Goal: Use online tool/utility: Utilize a website feature to perform a specific function

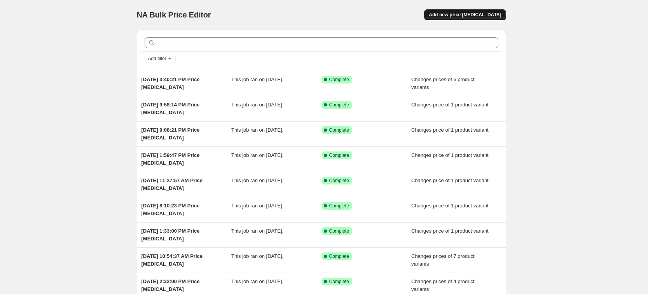
click at [469, 12] on span "Add new price [MEDICAL_DATA]" at bounding box center [465, 15] width 72 height 6
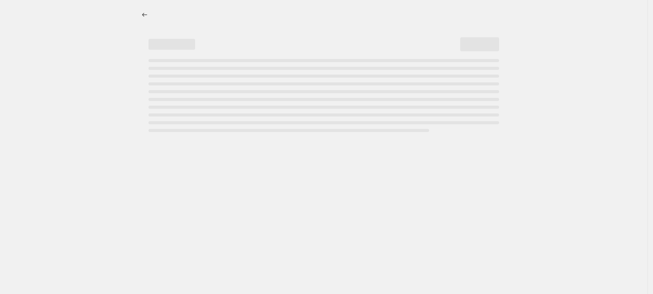
select select "percentage"
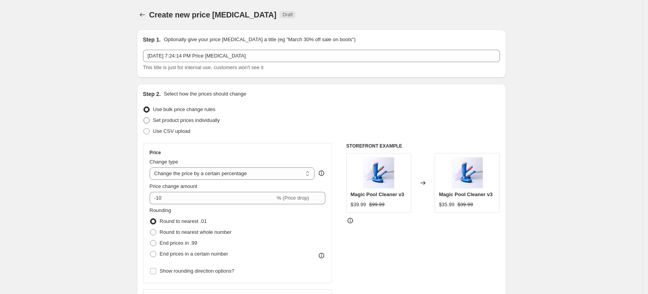
click at [220, 119] on span "Set product prices individually" at bounding box center [186, 120] width 67 height 6
click at [144, 118] on input "Set product prices individually" at bounding box center [143, 117] width 0 height 0
radio input "true"
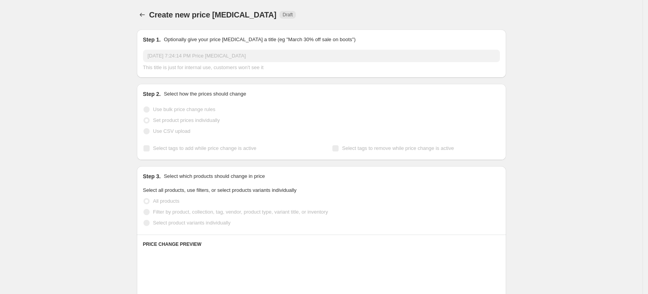
click at [204, 224] on span "Select product variants individually" at bounding box center [191, 223] width 77 height 6
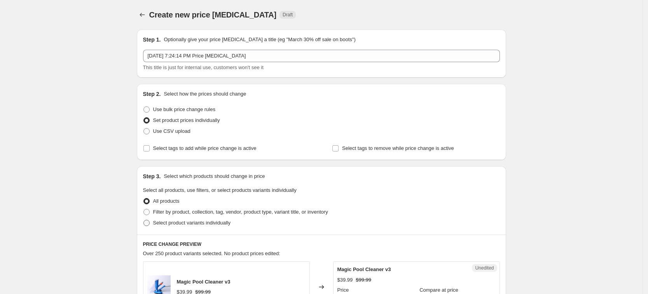
click at [202, 226] on span "Select product variants individually" at bounding box center [191, 223] width 77 height 8
click at [144, 220] on input "Select product variants individually" at bounding box center [143, 220] width 0 height 0
radio input "true"
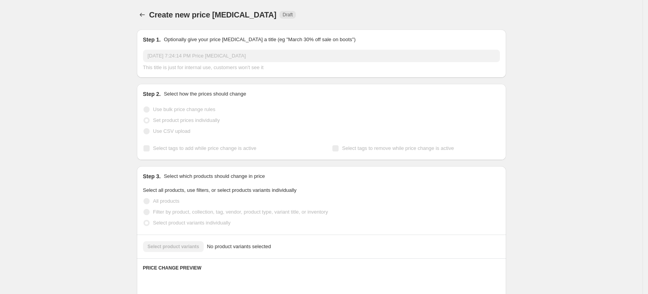
click at [185, 248] on div "Select product variants No product variants selected" at bounding box center [321, 246] width 357 height 11
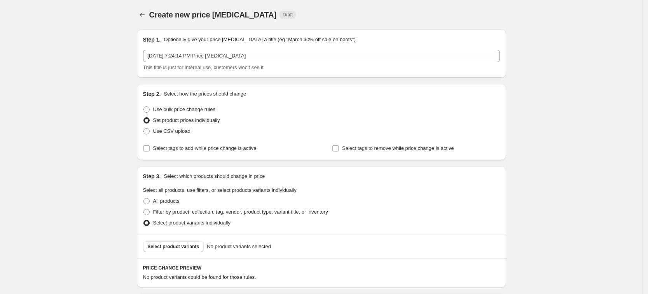
click at [185, 248] on span "Select product variants" at bounding box center [174, 247] width 52 height 6
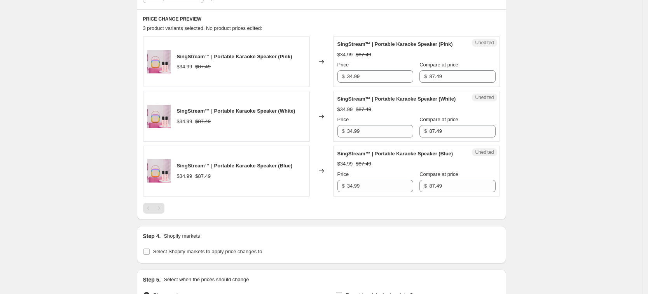
scroll to position [340, 0]
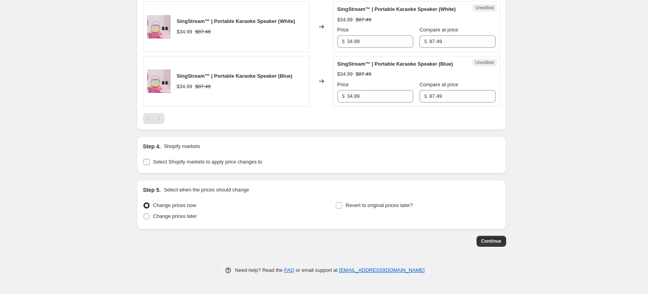
click at [174, 165] on span "Select Shopify markets to apply price changes to" at bounding box center [207, 162] width 109 height 6
click at [150, 165] on input "Select Shopify markets to apply price changes to" at bounding box center [146, 162] width 6 height 6
checkbox input "true"
